Goal: Information Seeking & Learning: Learn about a topic

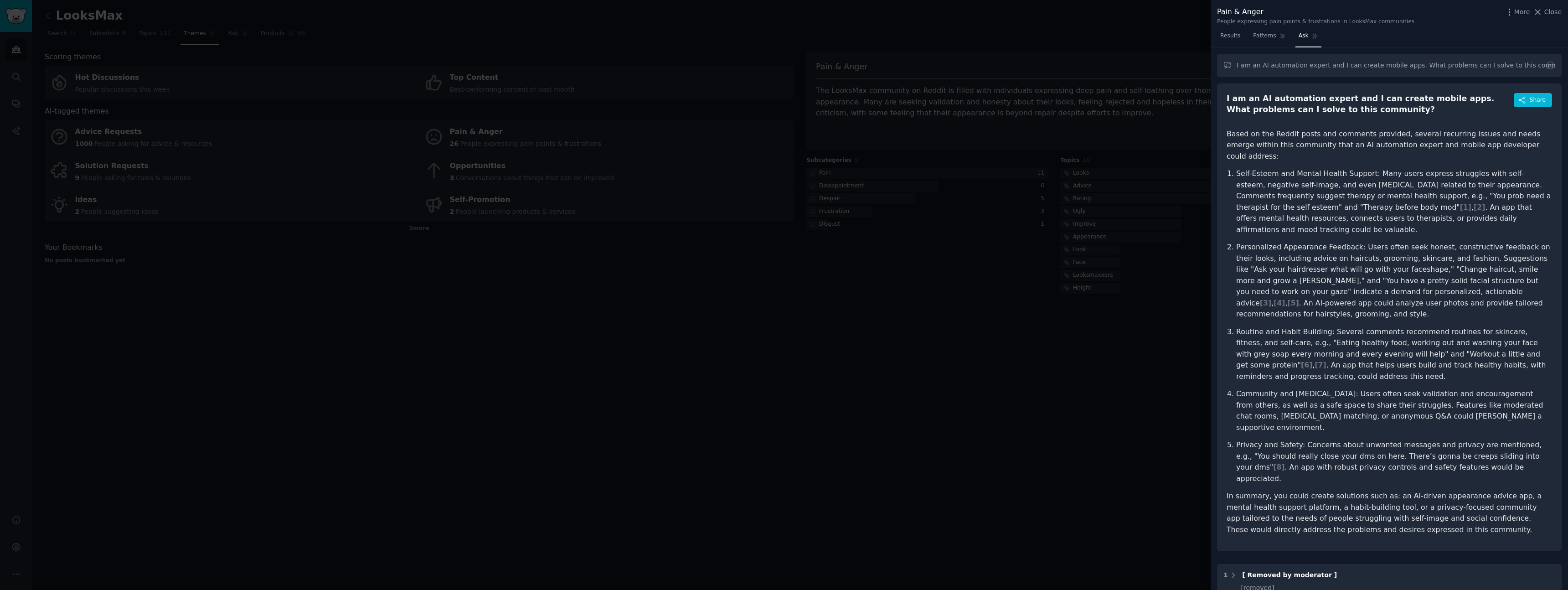
click at [906, 325] on div at bounding box center [784, 295] width 1568 height 590
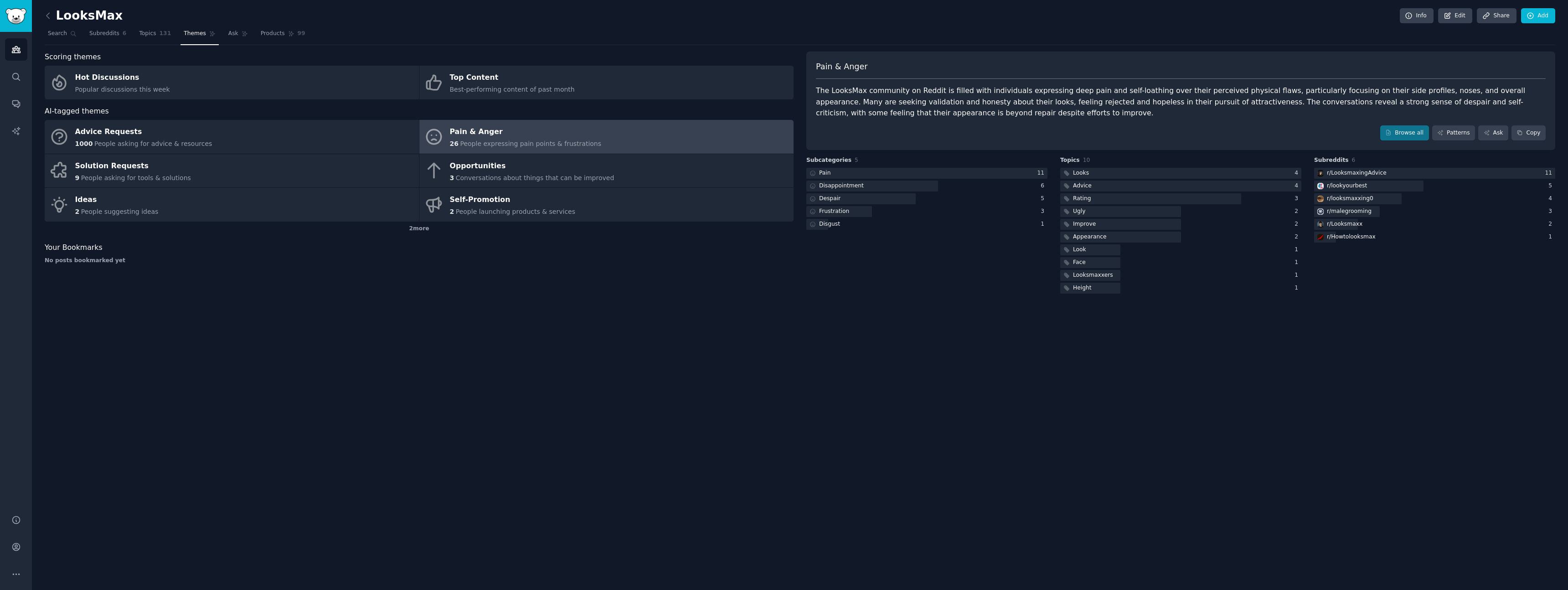
click at [185, 35] on span "Themes" at bounding box center [195, 33] width 23 height 8
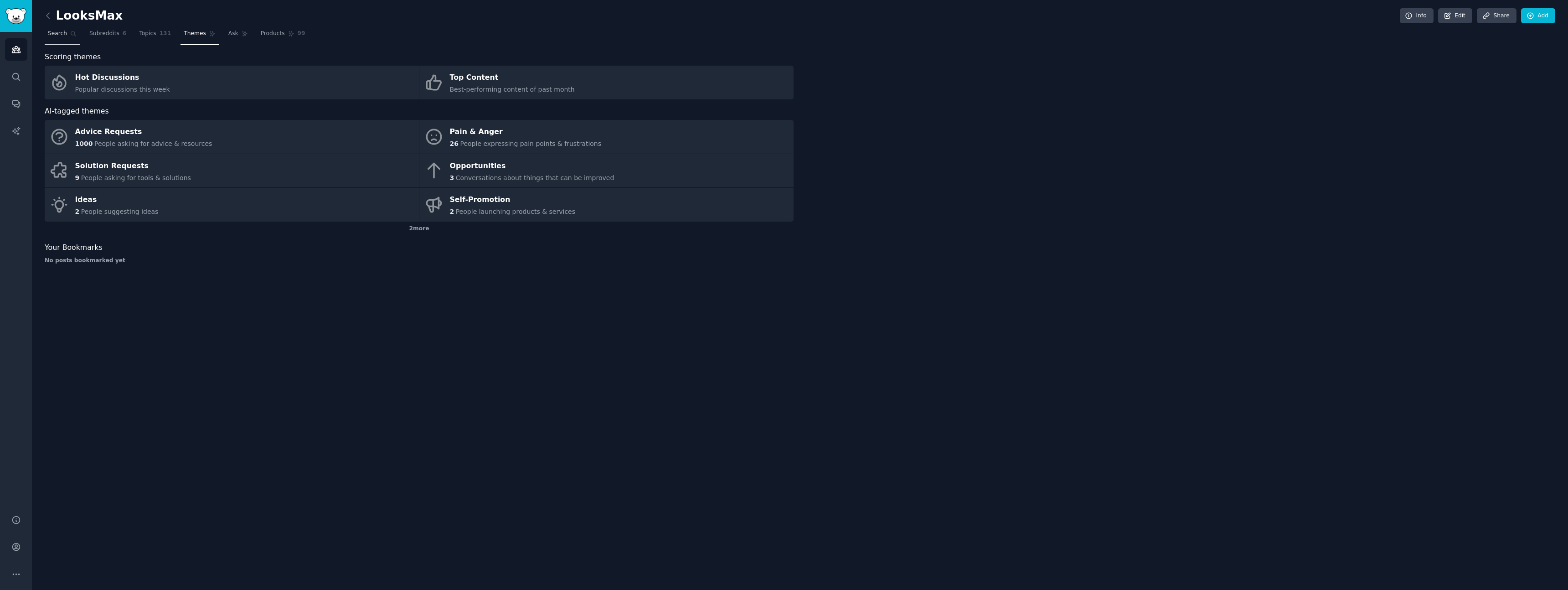
click at [53, 34] on span "Search" at bounding box center [57, 33] width 19 height 8
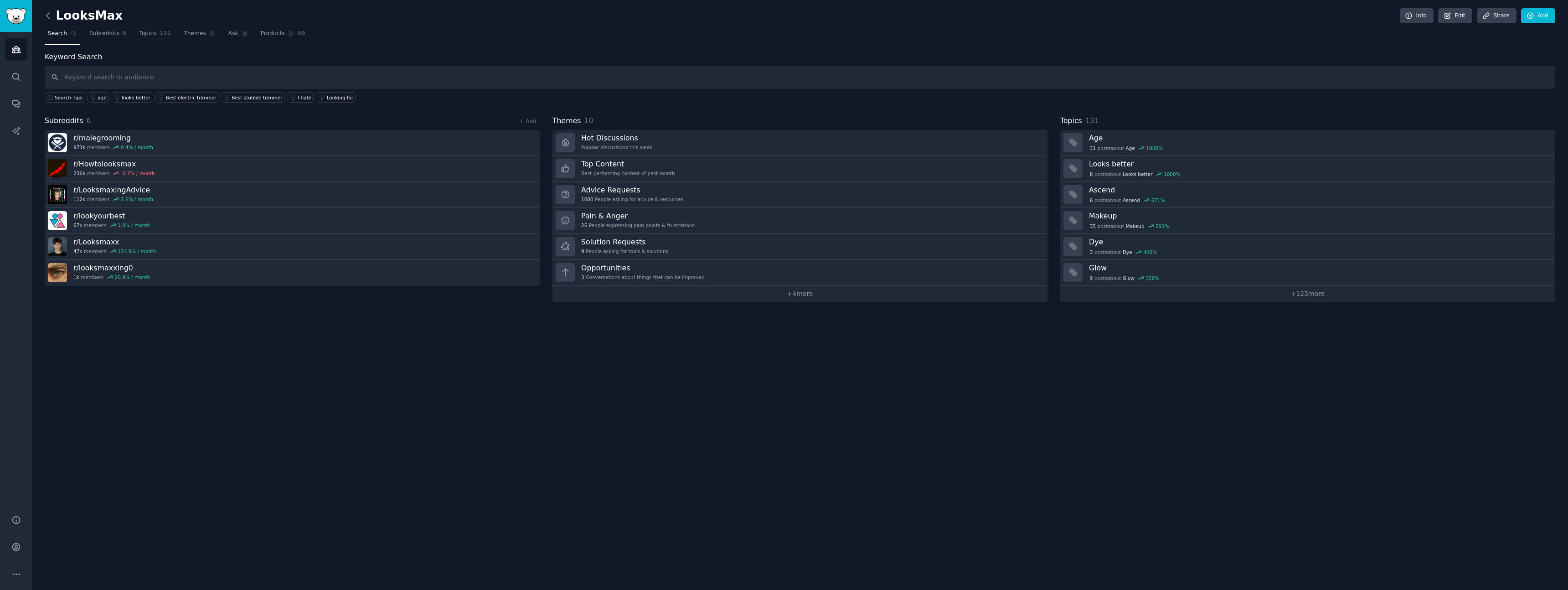
click at [49, 16] on icon at bounding box center [48, 16] width 10 height 10
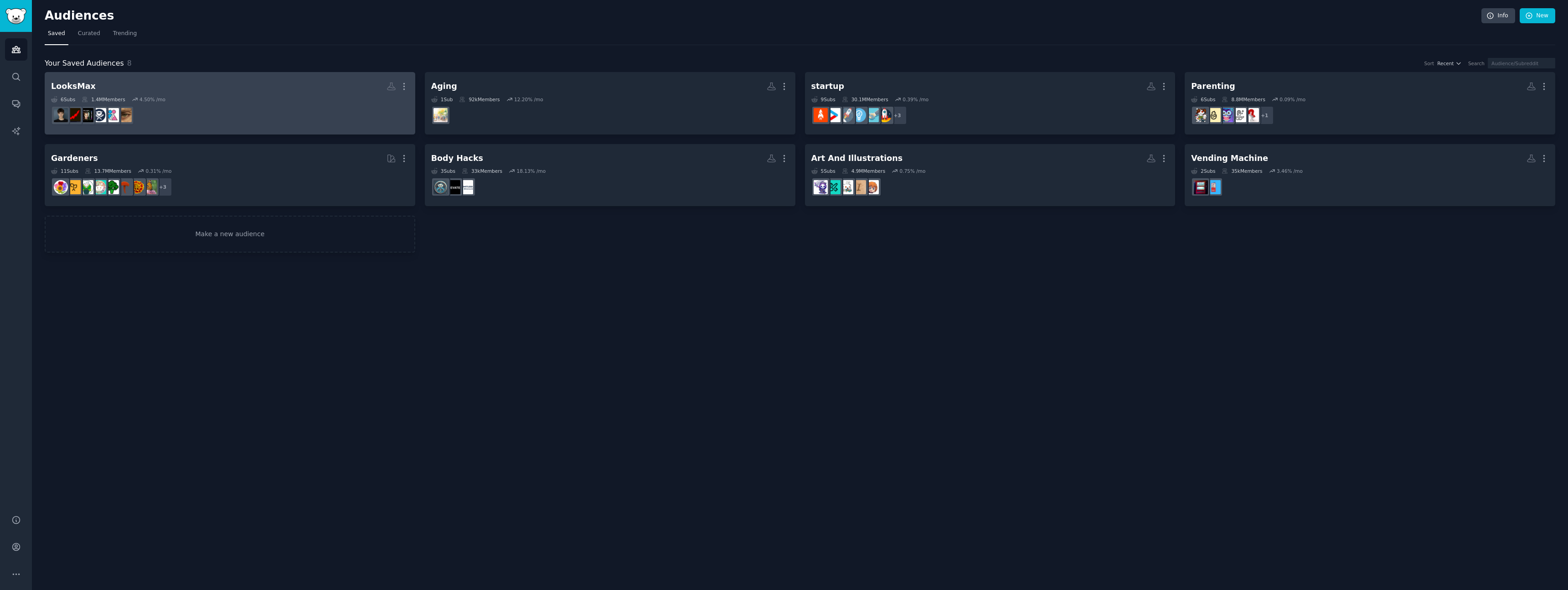
click at [299, 101] on div "6 Sub s 1.4M Members 4.50 % /mo" at bounding box center [230, 99] width 358 height 6
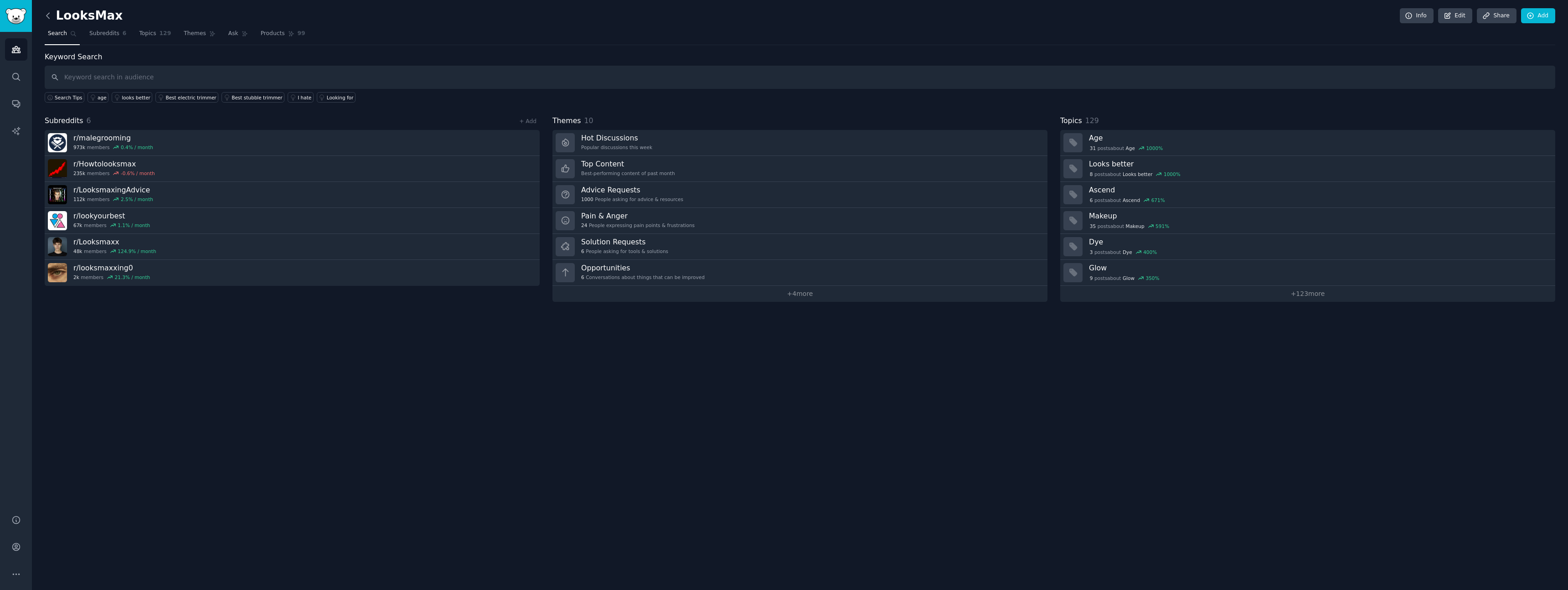
click at [49, 16] on icon at bounding box center [48, 16] width 10 height 10
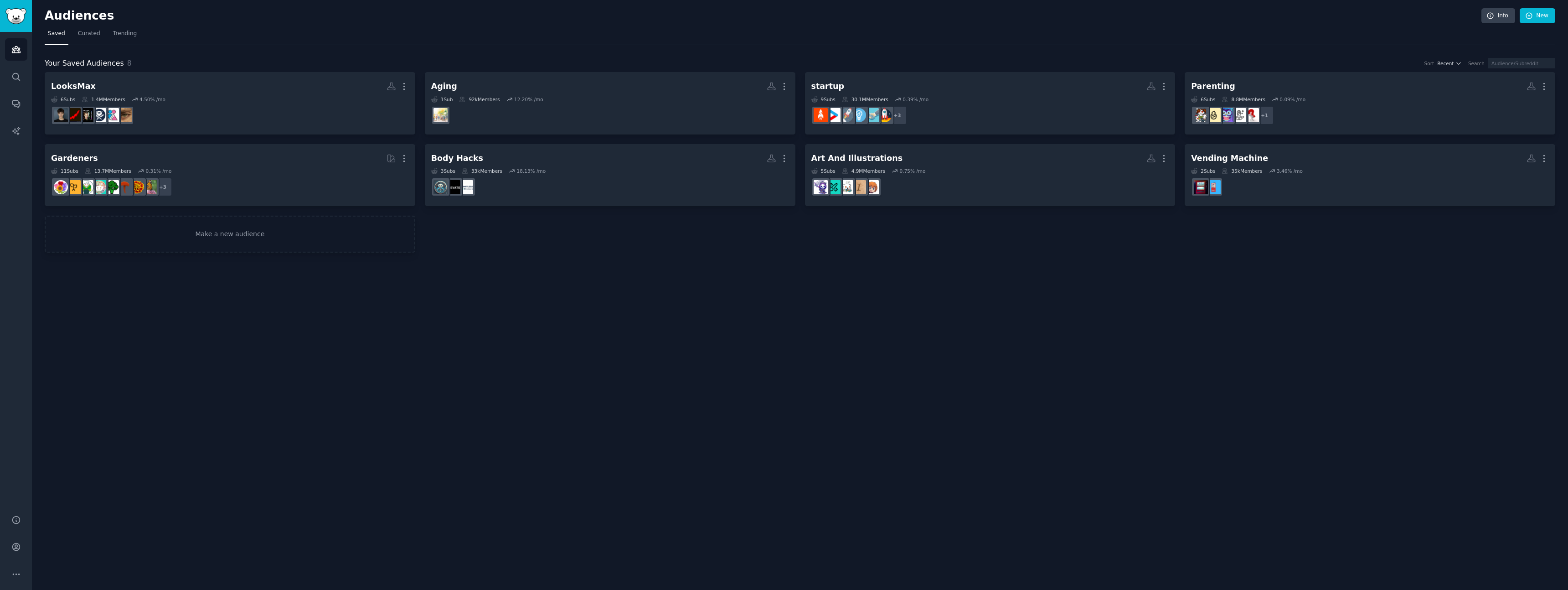
drag, startPoint x: 114, startPoint y: 33, endPoint x: 123, endPoint y: 50, distance: 19.2
click at [114, 33] on span "Trending" at bounding box center [124, 33] width 23 height 8
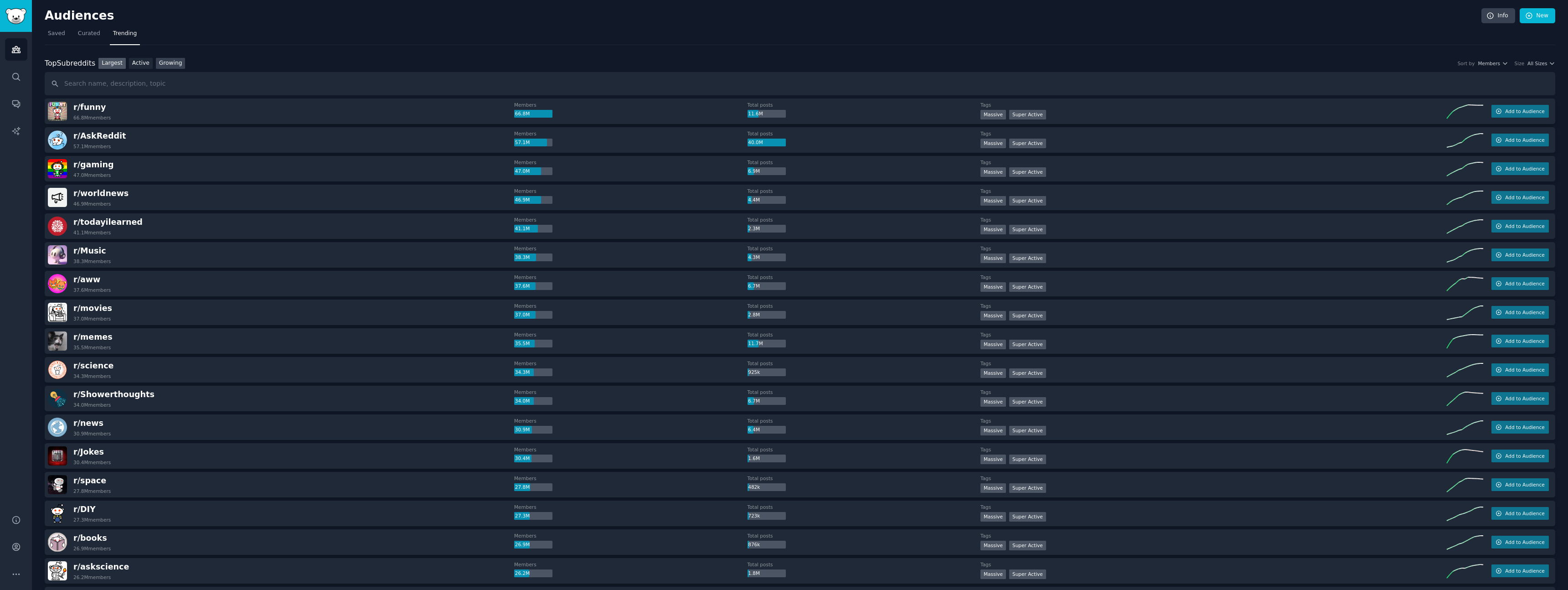
click at [171, 63] on link "Growing" at bounding box center [170, 63] width 30 height 11
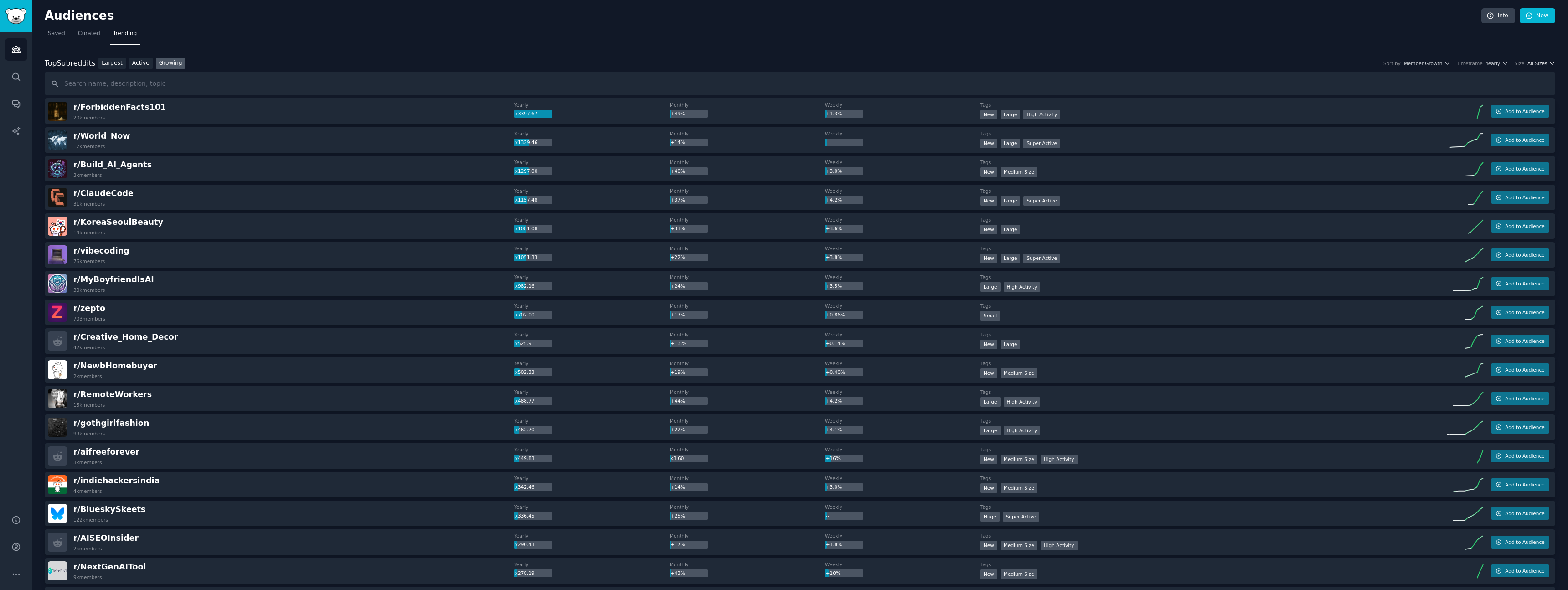
click at [1549, 62] on icon "button" at bounding box center [1551, 63] width 6 height 6
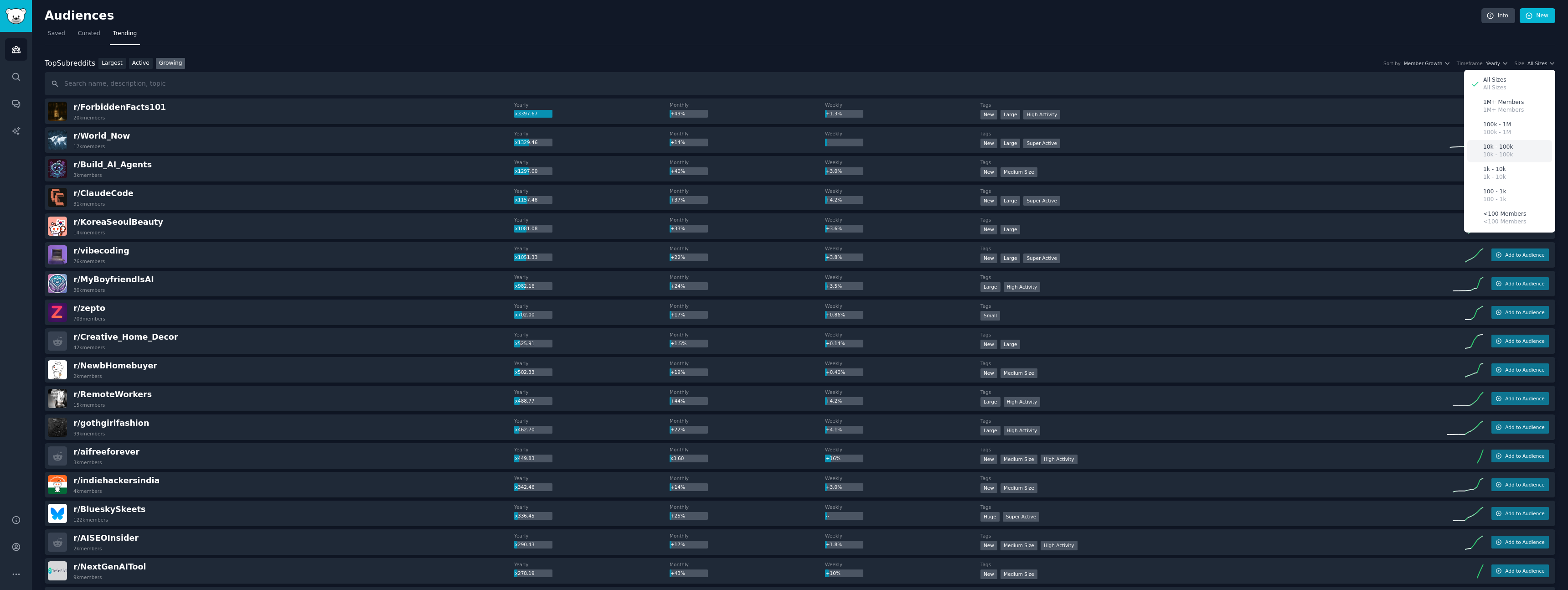
click at [1512, 152] on div "10k - 100k 10k - 100k" at bounding box center [1510, 151] width 85 height 23
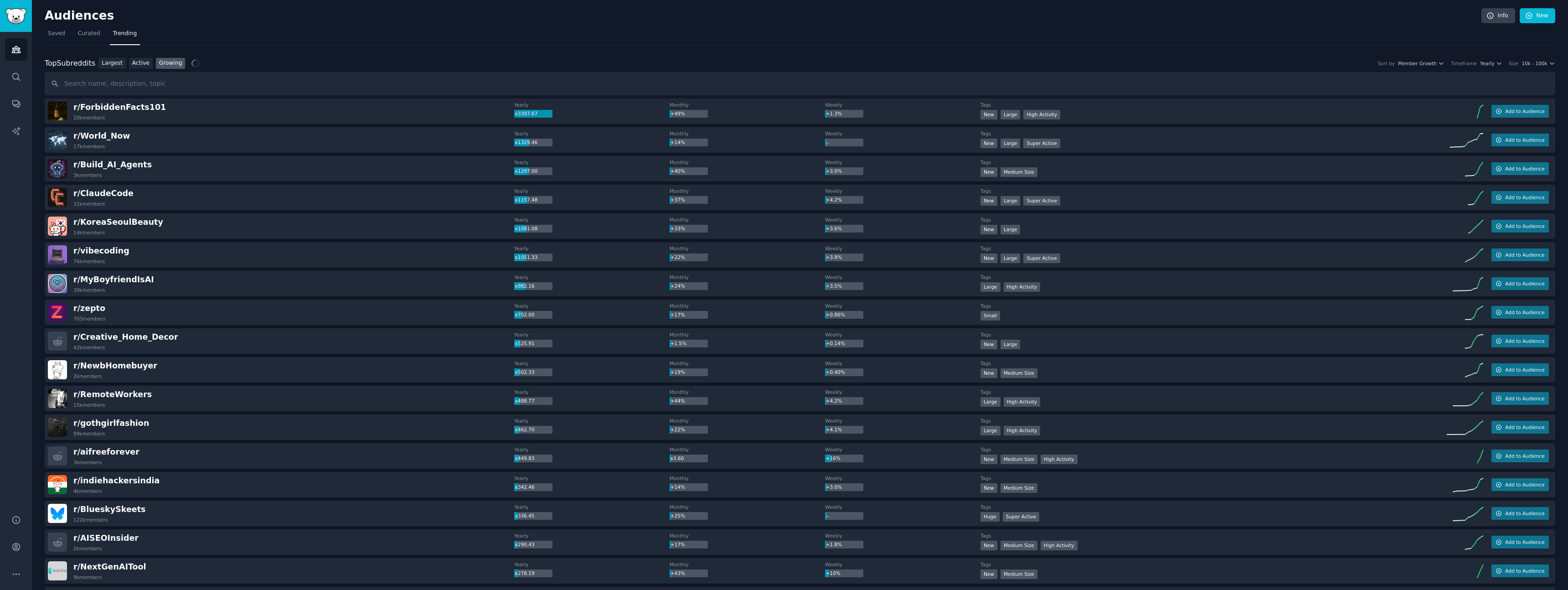
drag, startPoint x: 1219, startPoint y: 51, endPoint x: 1156, endPoint y: 83, distance: 70.7
click at [1539, 63] on span "10k - 100k" at bounding box center [1534, 63] width 25 height 6
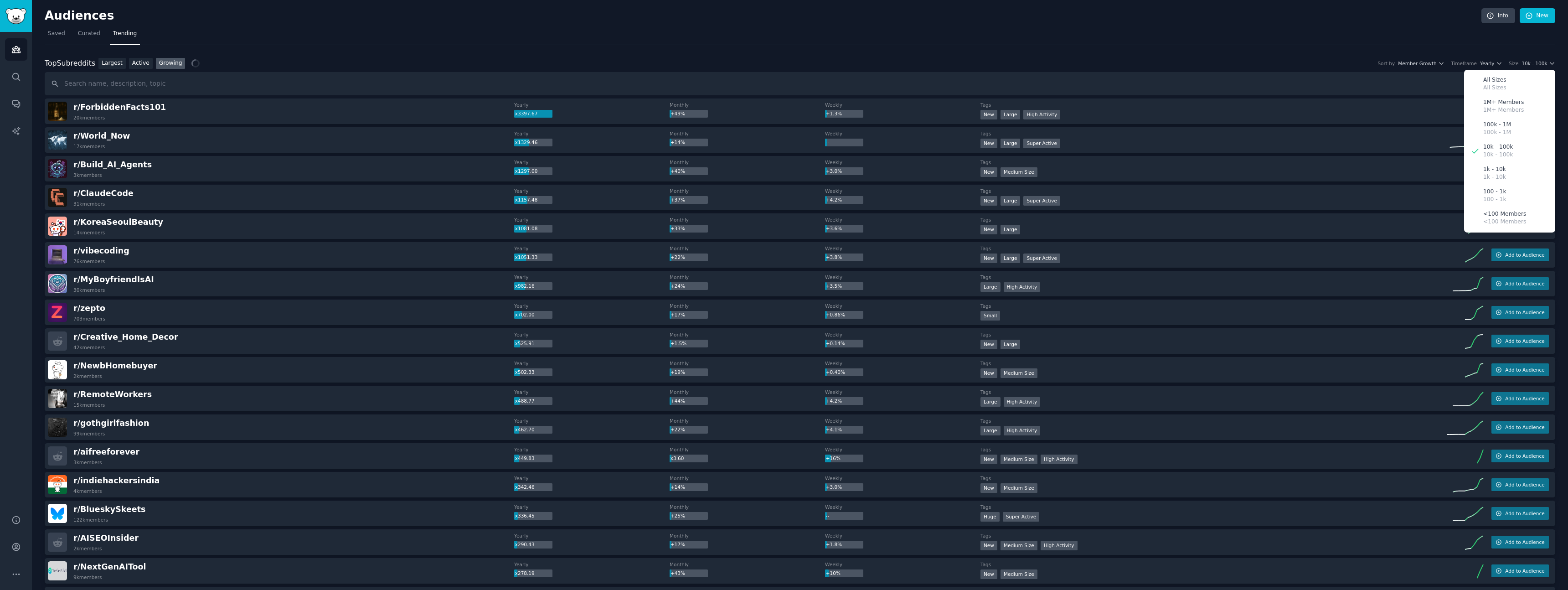
drag, startPoint x: 1226, startPoint y: 66, endPoint x: 1229, endPoint y: 60, distance: 6.7
click at [1226, 66] on div "Top Subreddits Top Subreddits Largest Active Growing Sort by Member Growth Time…" at bounding box center [800, 63] width 1511 height 11
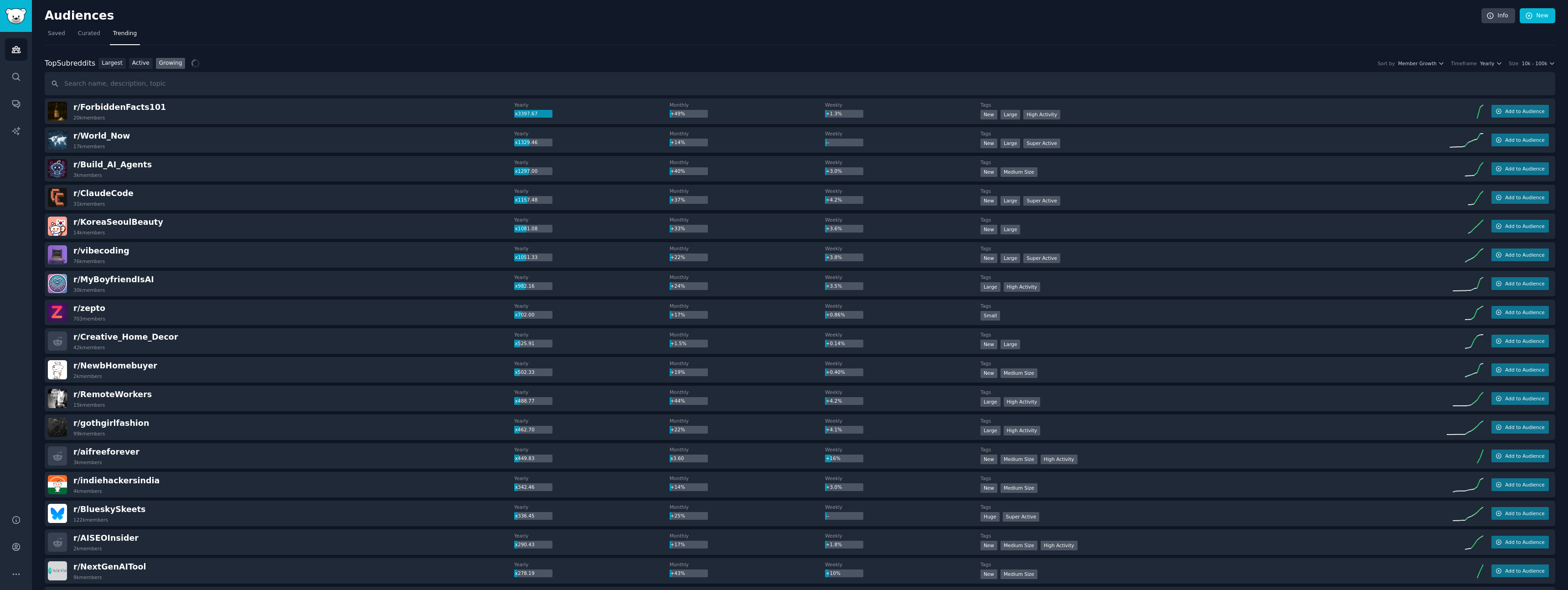
click at [1230, 58] on div "Top Subreddits Top Subreddits Largest Active Growing Sort by Member Growth Time…" at bounding box center [800, 63] width 1511 height 11
click at [1551, 66] on div "Top Subreddits Top Subreddits Largest Active Growing Sort by Member Growth Time…" at bounding box center [800, 63] width 1511 height 11
click at [1542, 63] on span "All Sizes" at bounding box center [1538, 63] width 20 height 6
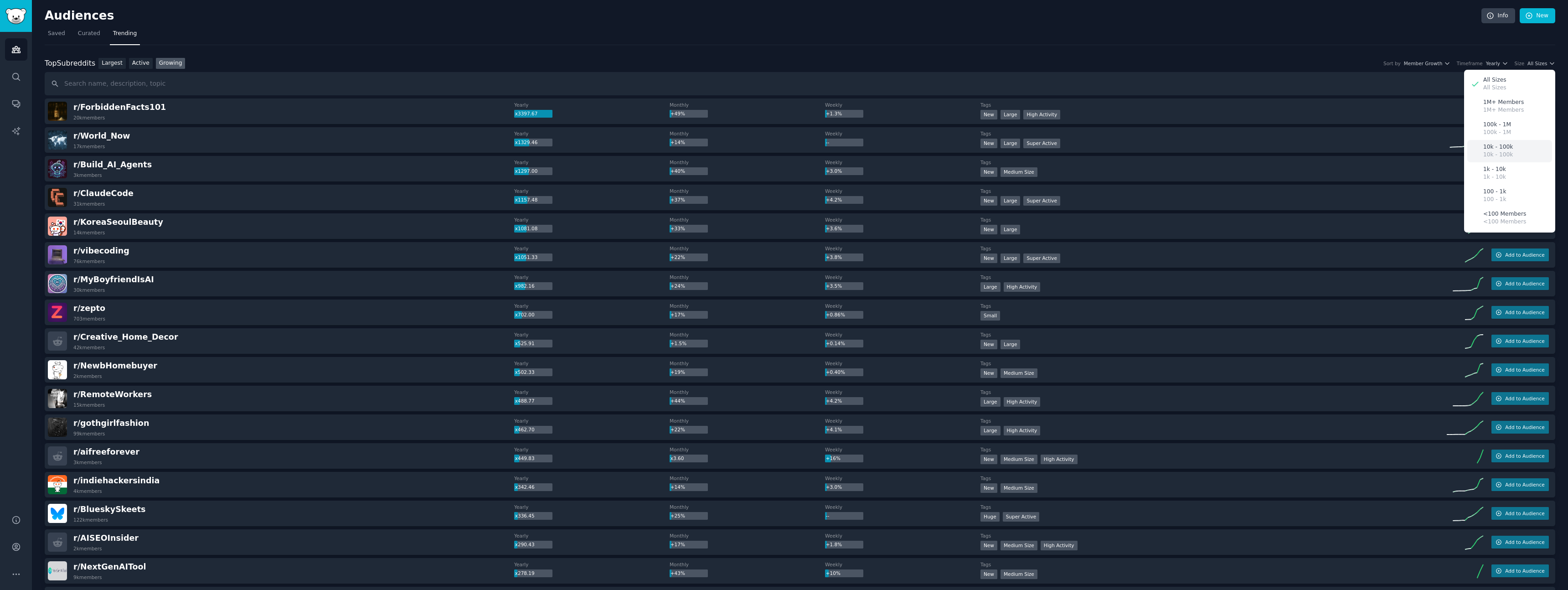
click at [1519, 153] on div "10k - 100k 10k - 100k" at bounding box center [1510, 151] width 85 height 23
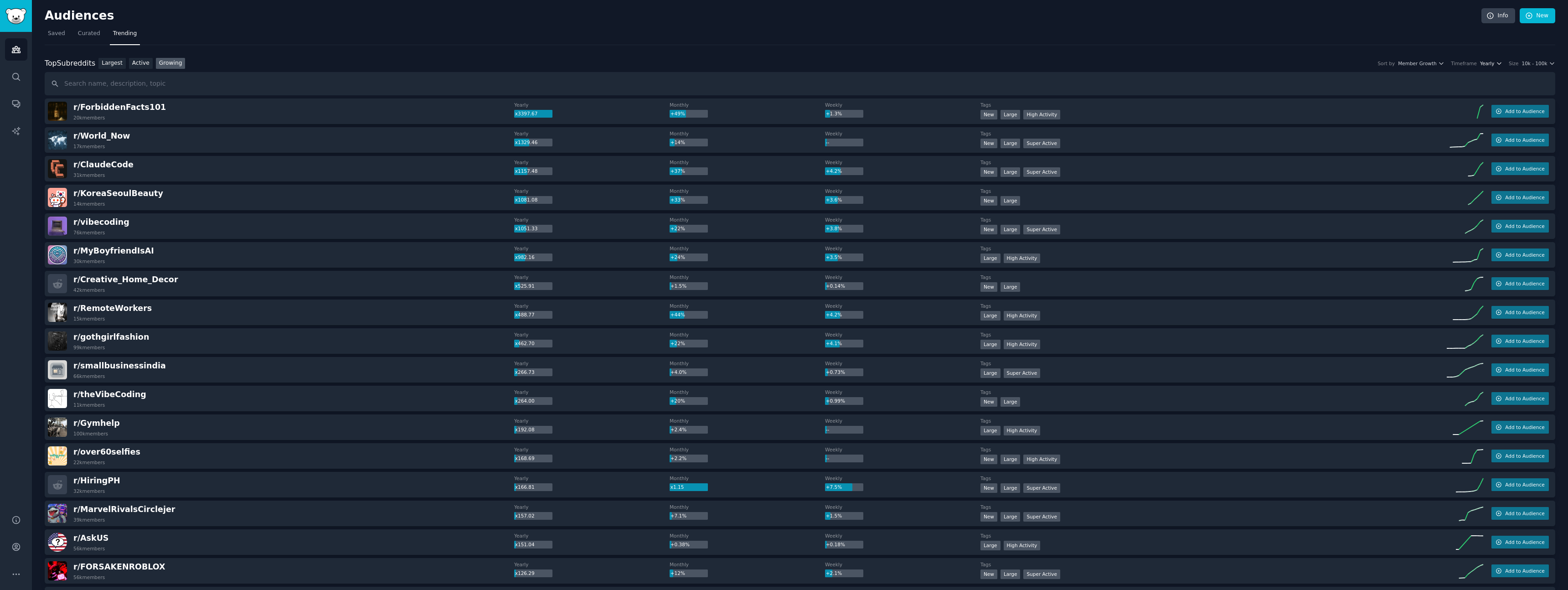
click at [1483, 62] on span "Yearly" at bounding box center [1487, 63] width 14 height 6
click at [1448, 99] on p "Monthly" at bounding box center [1442, 96] width 23 height 8
click at [332, 36] on nav "Saved Curated Trending" at bounding box center [800, 36] width 1511 height 19
click at [1493, 62] on span "Monthly" at bounding box center [1485, 63] width 19 height 6
click at [1453, 106] on div "Weekly" at bounding box center [1458, 113] width 85 height 16
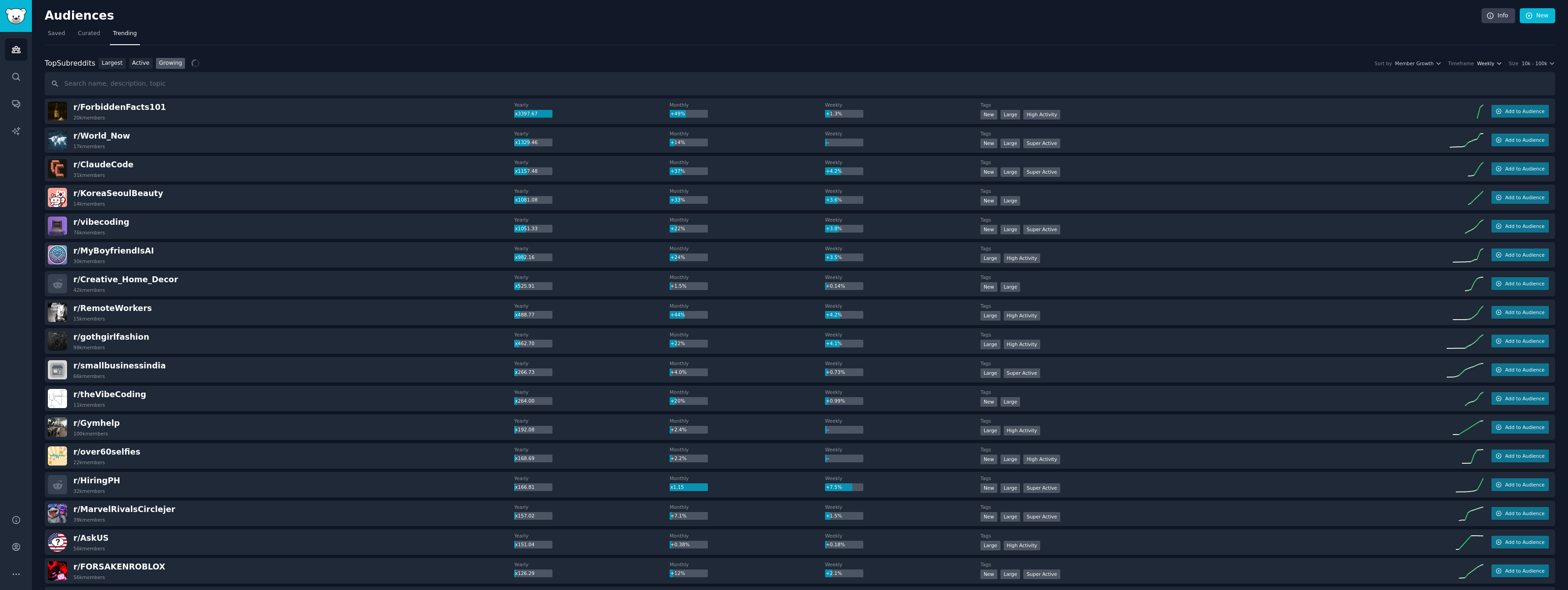
click at [1485, 64] on span "Weekly" at bounding box center [1486, 63] width 17 height 6
click at [1462, 97] on div "Monthly" at bounding box center [1458, 96] width 85 height 16
click at [138, 67] on link "Active" at bounding box center [140, 63] width 23 height 11
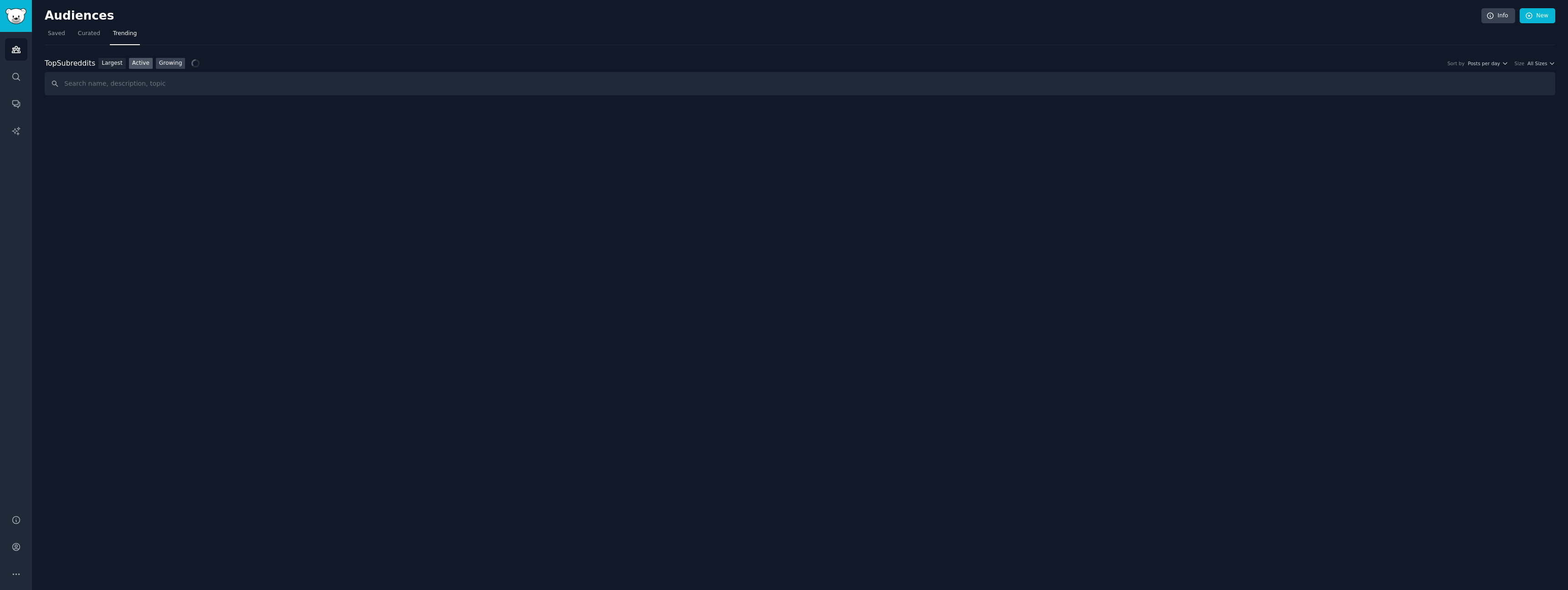
click at [165, 64] on link "Growing" at bounding box center [170, 63] width 30 height 11
click at [1498, 63] on span "Yearly" at bounding box center [1493, 63] width 14 height 6
click at [1474, 96] on div "Monthly" at bounding box center [1463, 96] width 85 height 16
click at [1541, 67] on div "Top Subreddits Top Subreddits Largest Active Growing Sort by Member Growth Time…" at bounding box center [800, 63] width 1511 height 11
click at [1544, 63] on span "All Sizes" at bounding box center [1538, 63] width 20 height 6
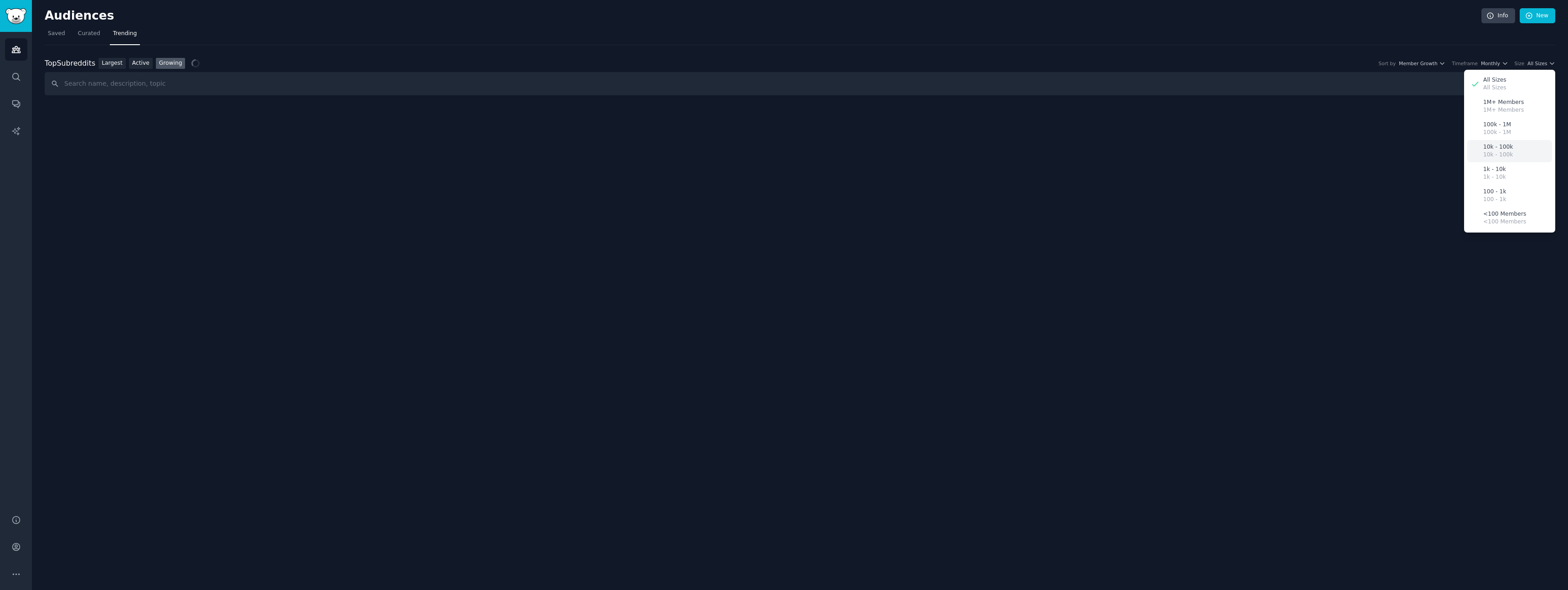
click at [1510, 146] on p "10k - 100k" at bounding box center [1498, 147] width 30 height 8
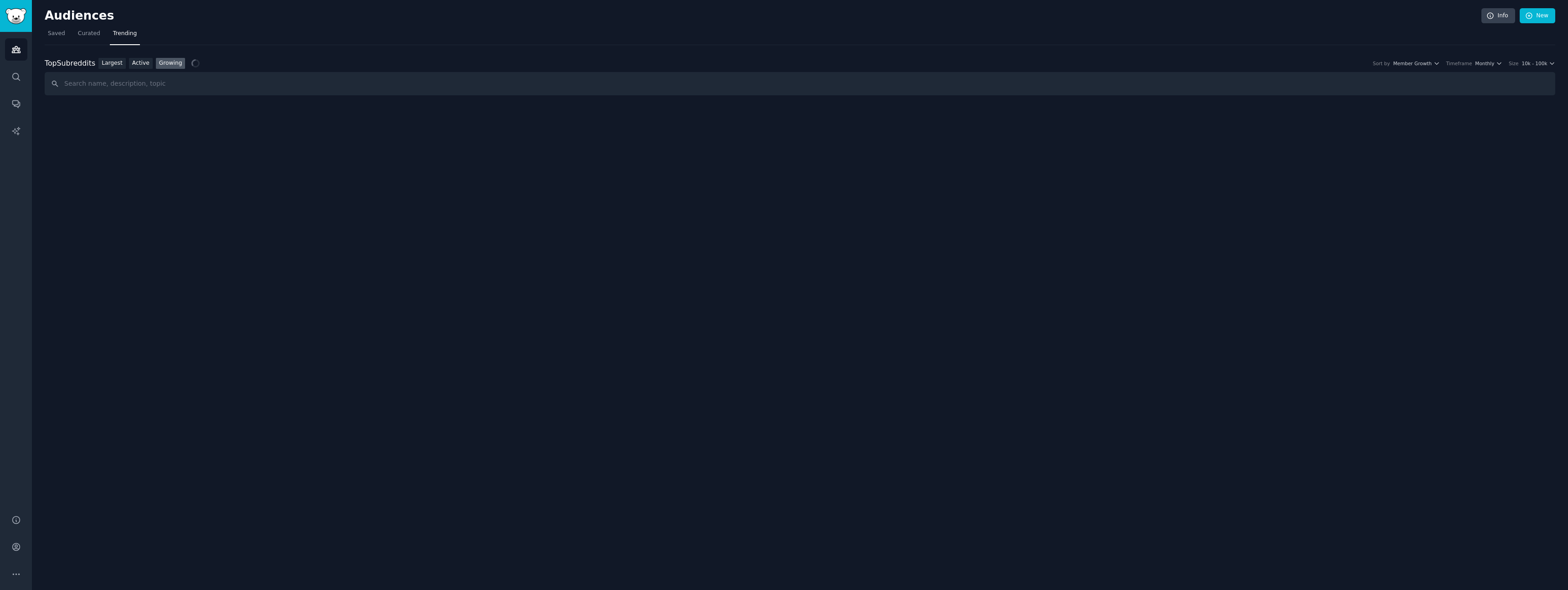
click at [1311, 33] on nav "Saved Curated Trending" at bounding box center [800, 36] width 1511 height 19
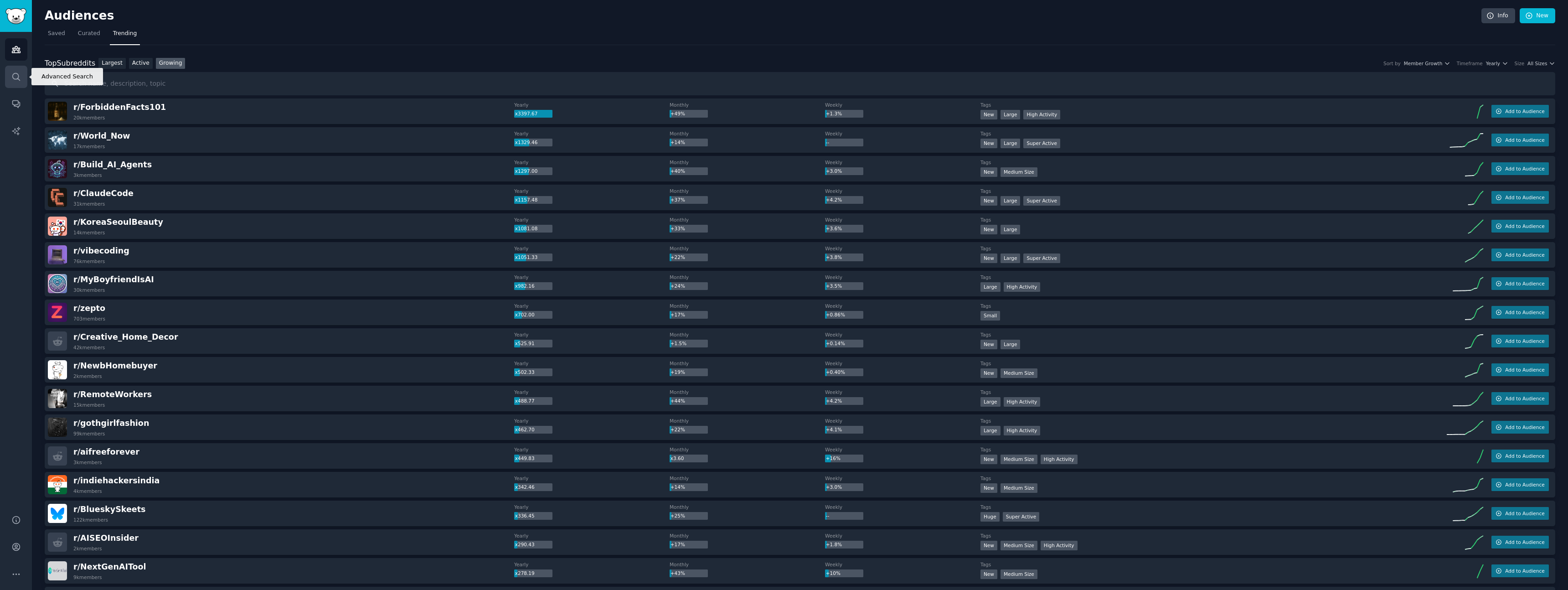
click at [19, 71] on link "Search" at bounding box center [17, 77] width 23 height 23
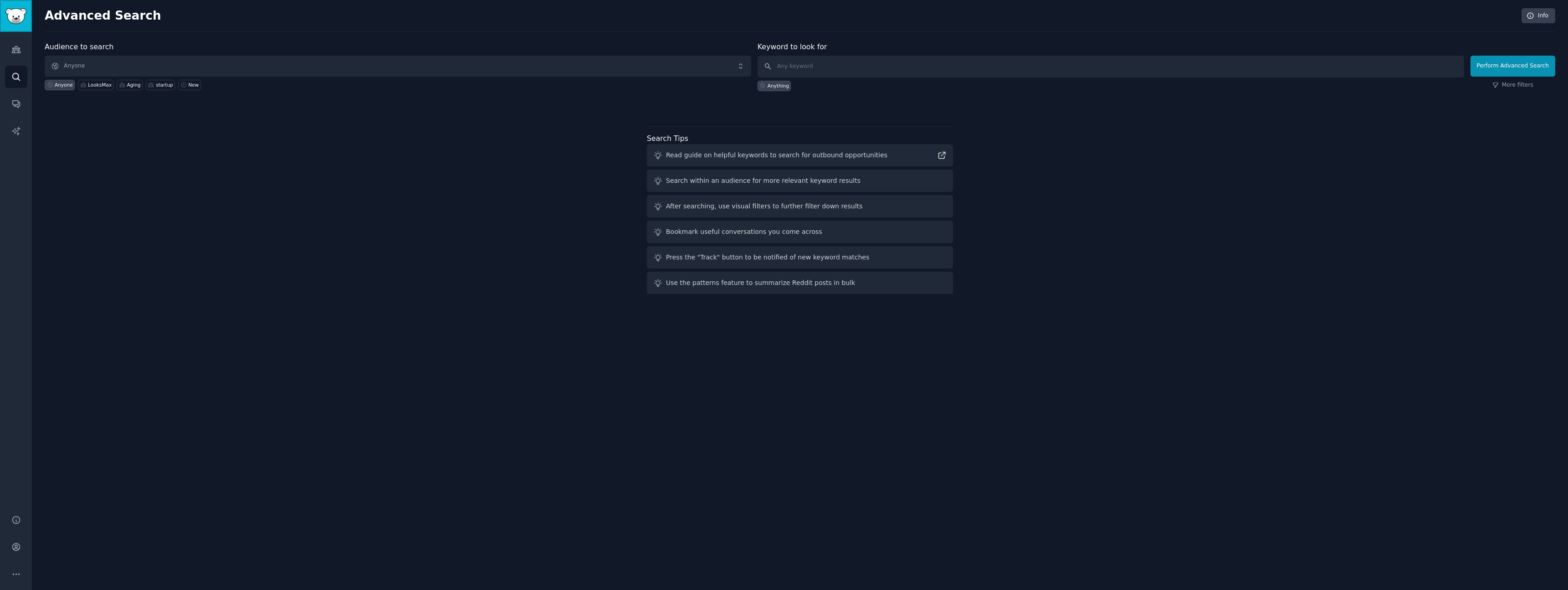
click at [5, 17] on img "Sidebar" at bounding box center [16, 16] width 21 height 16
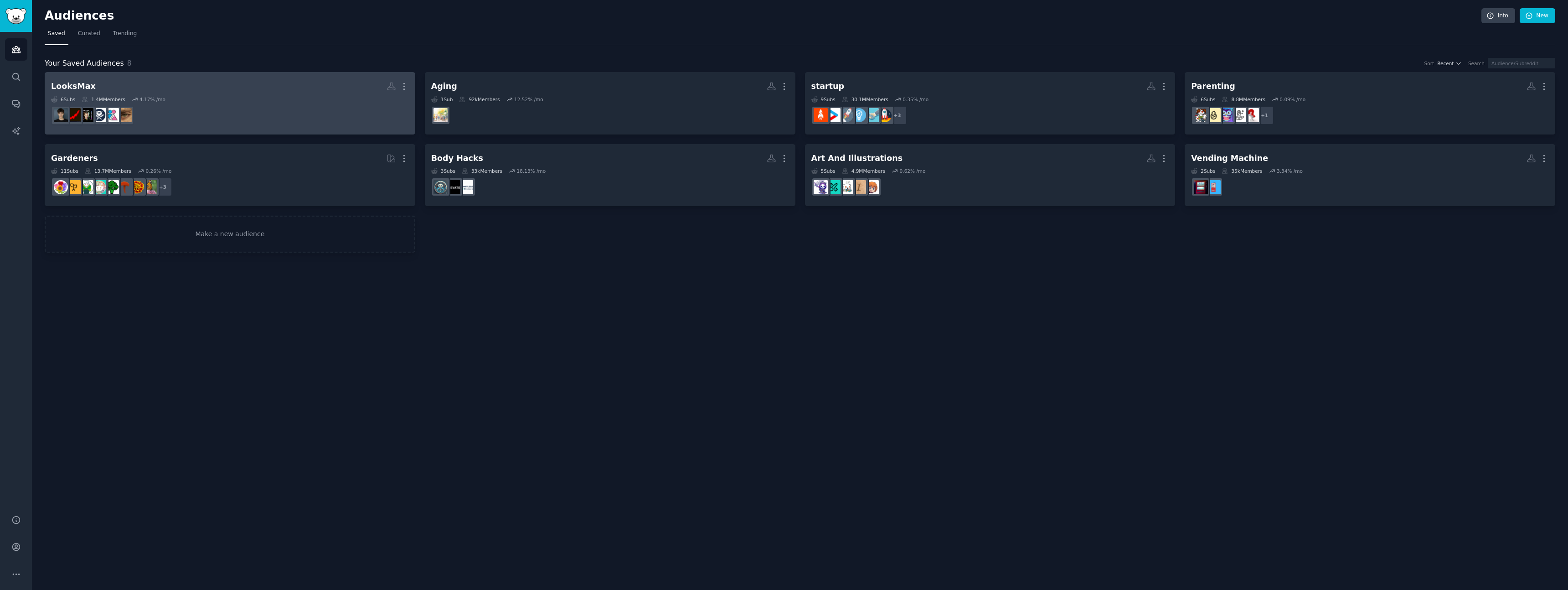
click at [185, 99] on div "6 Sub s 1.4M Members 4.17 % /mo" at bounding box center [230, 99] width 358 height 6
